Goal: Information Seeking & Learning: Find specific page/section

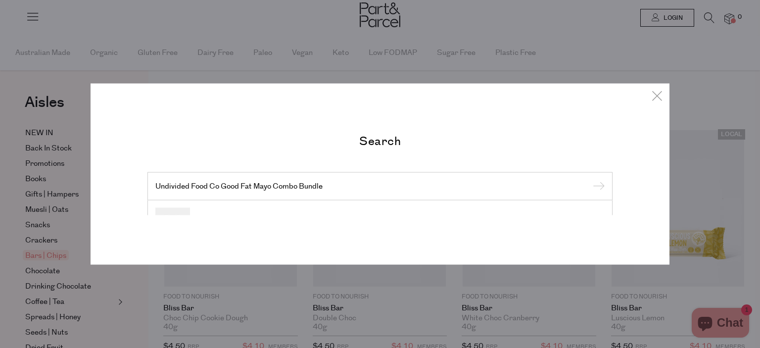
click at [305, 176] on div "Undivided Food Co Good Fat Mayo Combo Bundle" at bounding box center [379, 186] width 465 height 29
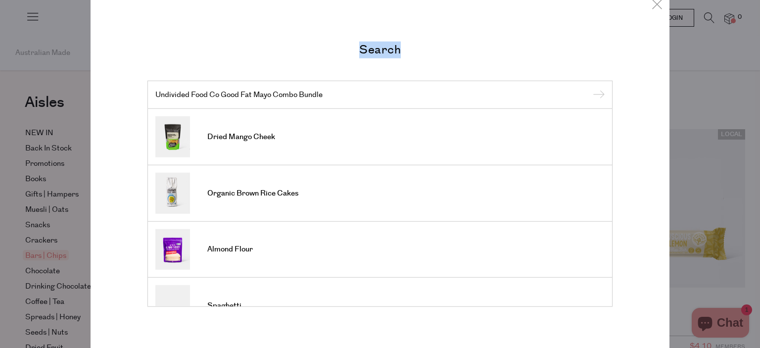
click at [322, 92] on input "Undivided Food Co Good Fat Mayo Combo Bundle" at bounding box center [379, 94] width 449 height 10
drag, startPoint x: 321, startPoint y: 92, endPoint x: 270, endPoint y: 96, distance: 51.1
click at [270, 96] on input "Undivided Food Co Good Fat Mayo Combo Bundle" at bounding box center [379, 94] width 449 height 10
type input "Undivided Food Co Good Fat Mayo"
click at [590, 88] on input "submit" at bounding box center [597, 95] width 15 height 15
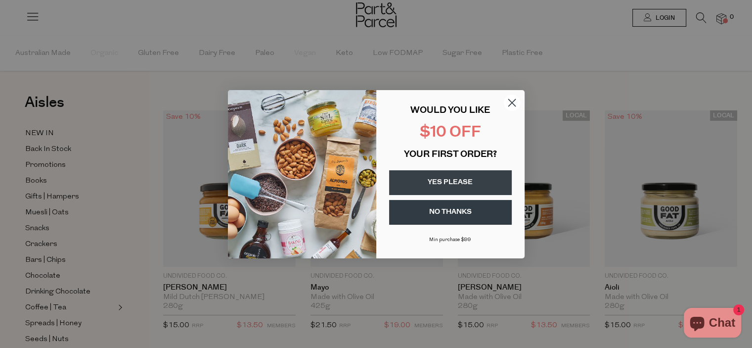
click at [513, 98] on circle "Close dialog" at bounding box center [512, 102] width 16 height 16
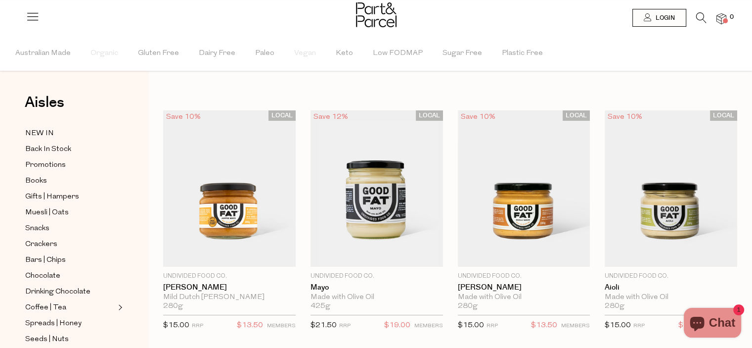
click at [698, 21] on icon at bounding box center [701, 17] width 10 height 11
